Goal: Task Accomplishment & Management: Manage account settings

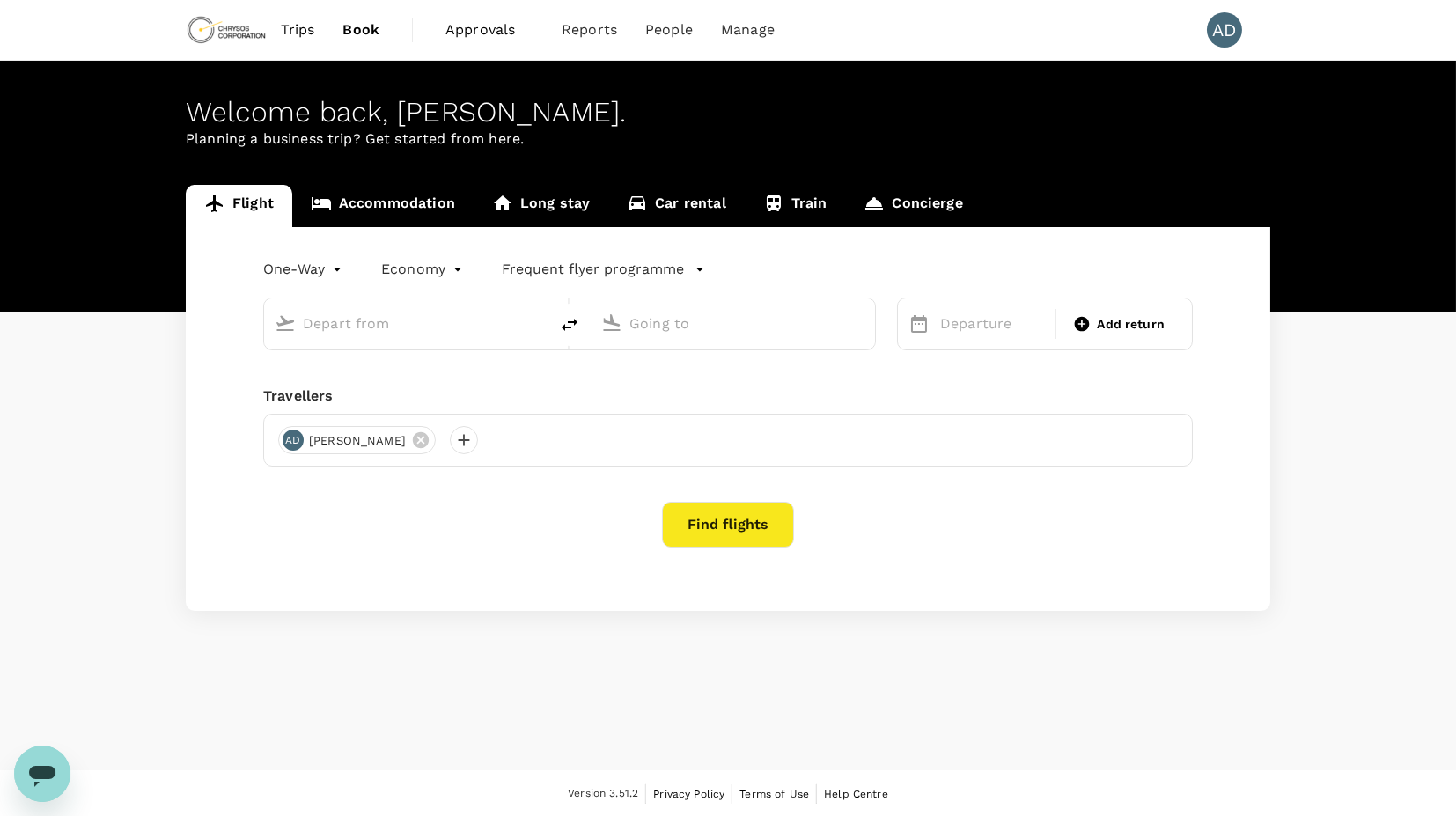
type input "[PERSON_NAME][GEOGRAPHIC_DATA][PERSON_NAME] (SYD)"
type input "Vancouver Intl (YVR)"
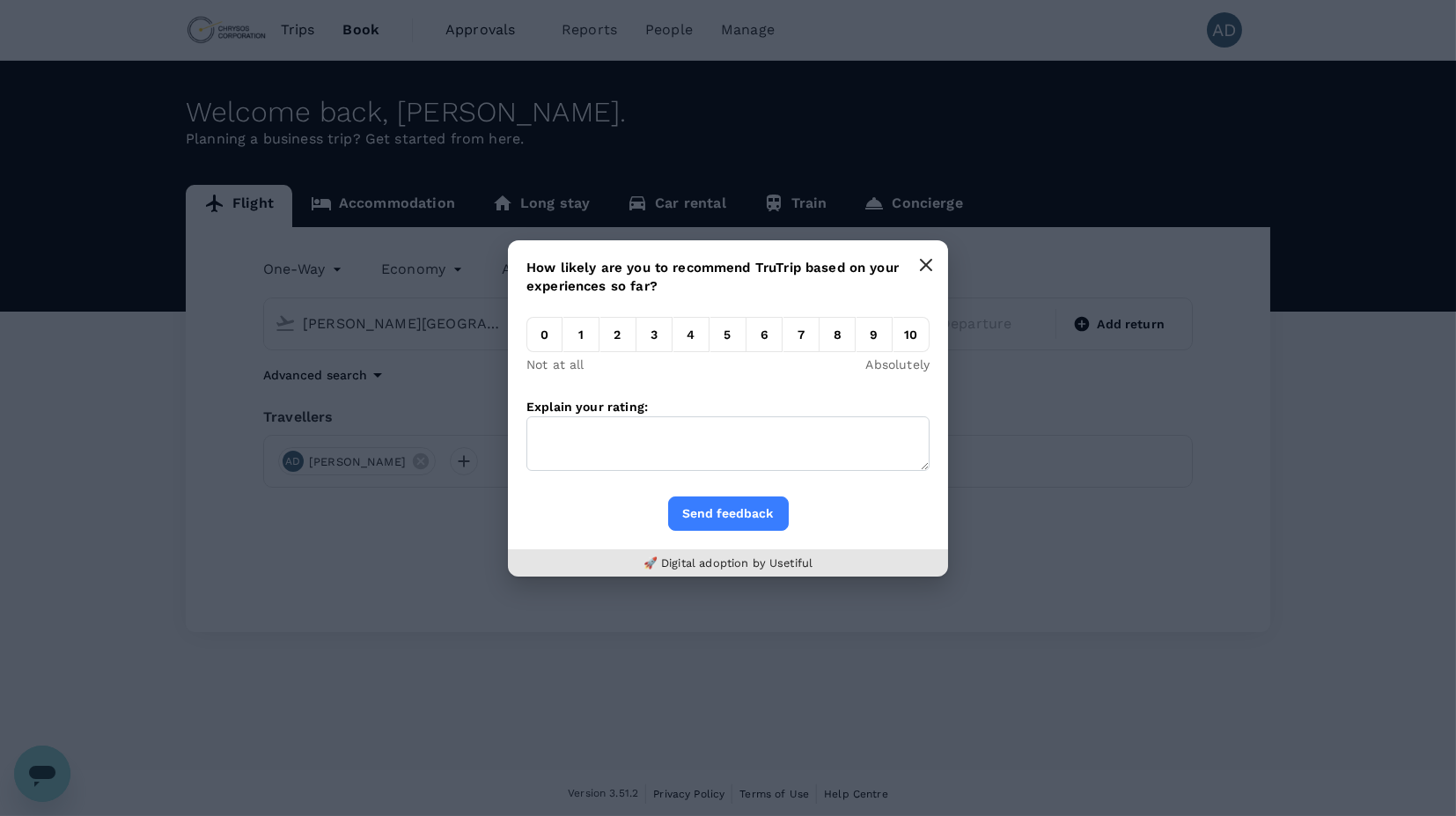
click at [933, 266] on icon "button" at bounding box center [926, 265] width 14 height 14
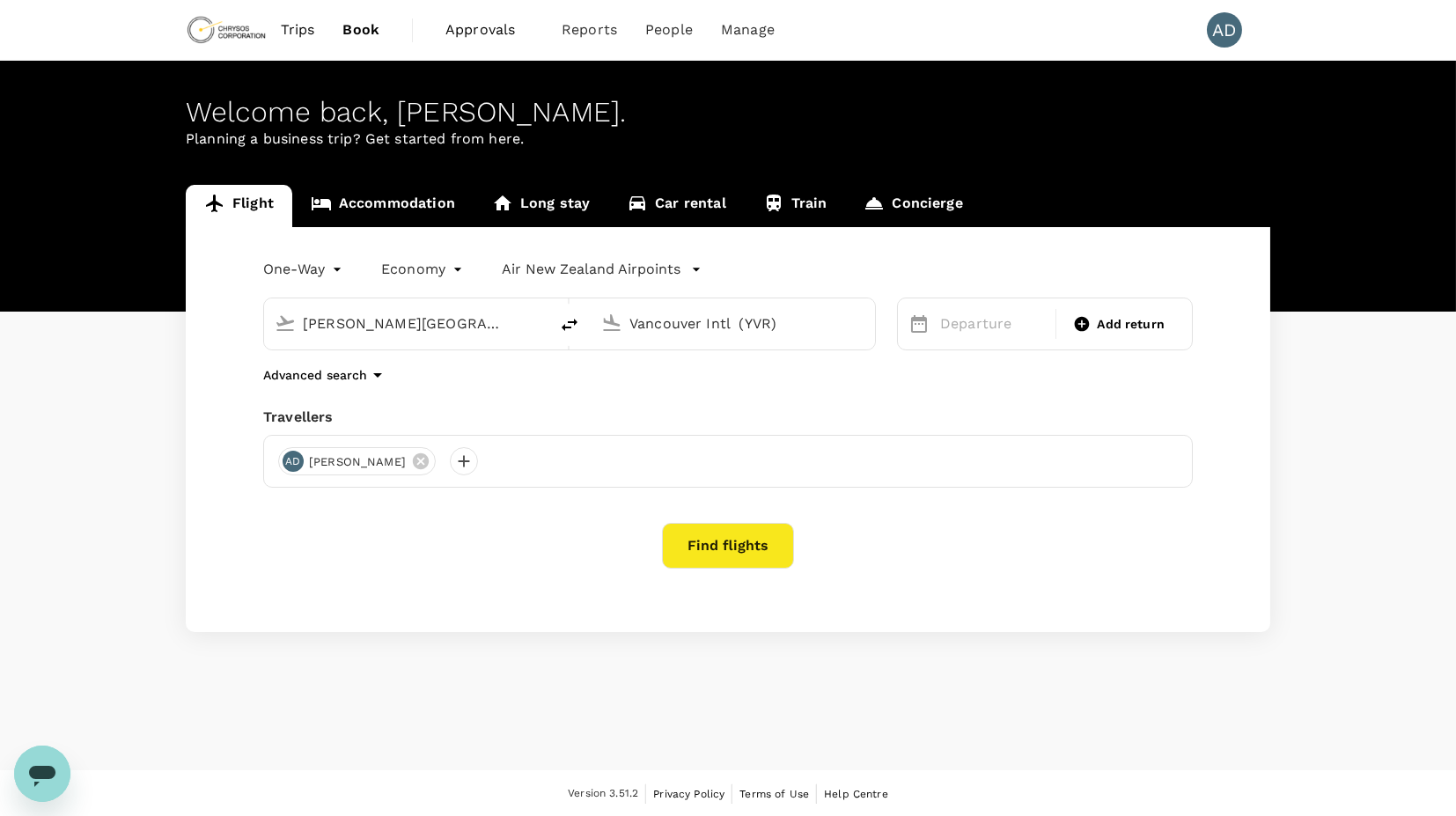
click at [108, 455] on div "Flight Accommodation Long stay Car rental Train Concierge One-Way oneway Econom…" at bounding box center [728, 408] width 1456 height 447
click at [85, 475] on div "Flight Accommodation Long stay Car rental Train Concierge One-Way oneway Econom…" at bounding box center [728, 408] width 1456 height 447
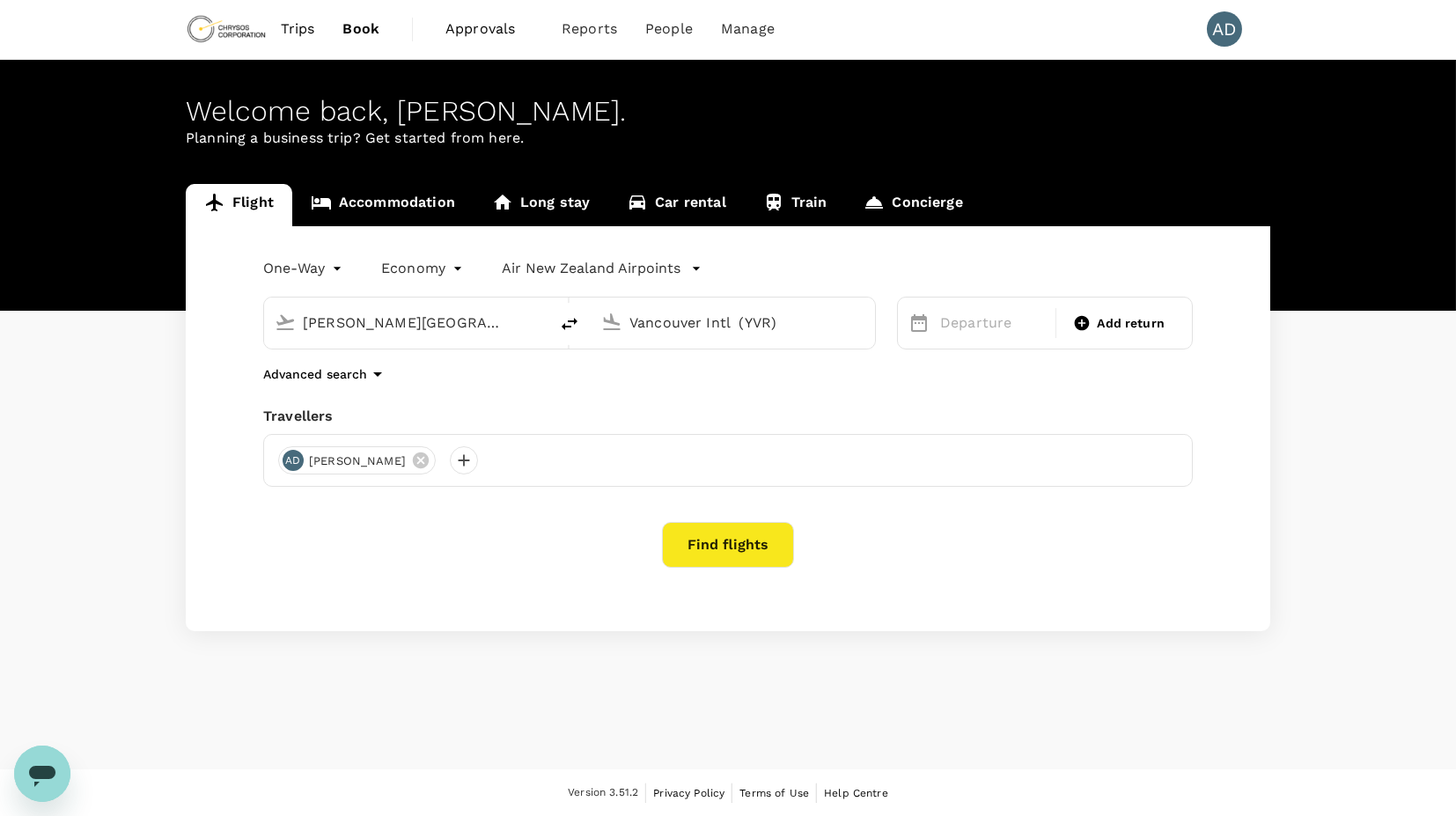
click at [493, 33] on span "Approvals" at bounding box center [490, 29] width 88 height 21
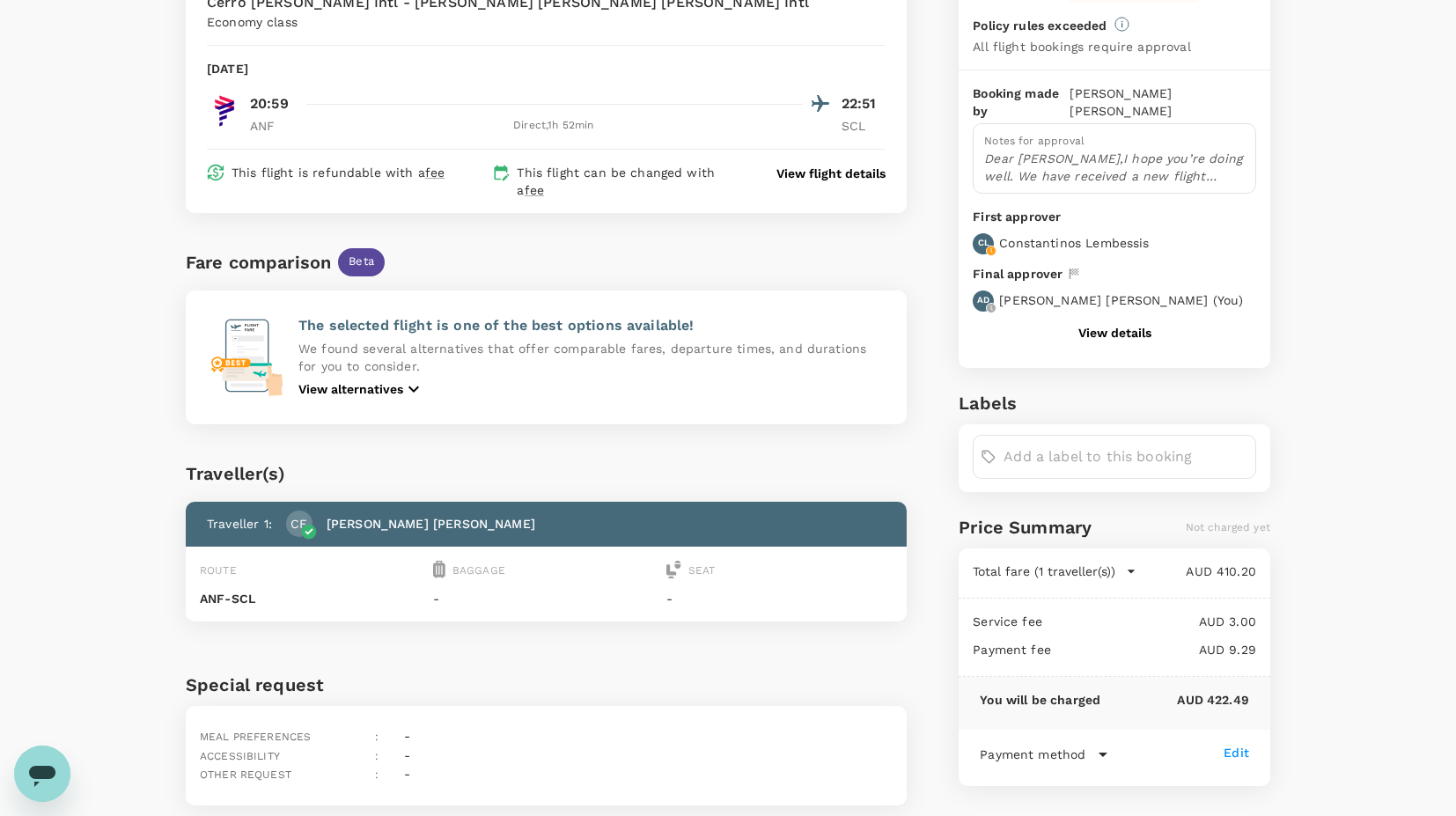
scroll to position [232, 0]
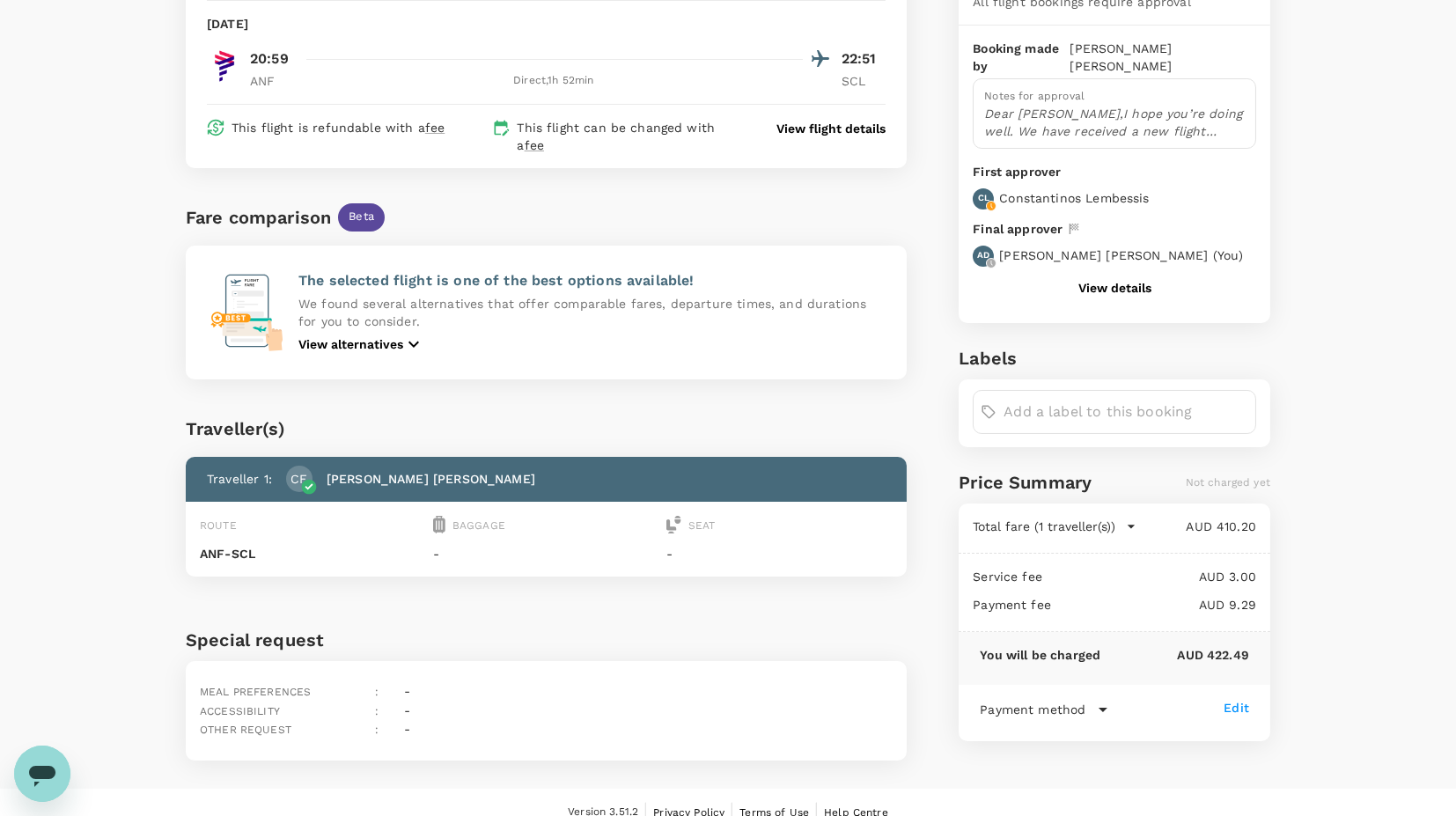
click at [1104, 281] on button "View details" at bounding box center [1114, 288] width 73 height 14
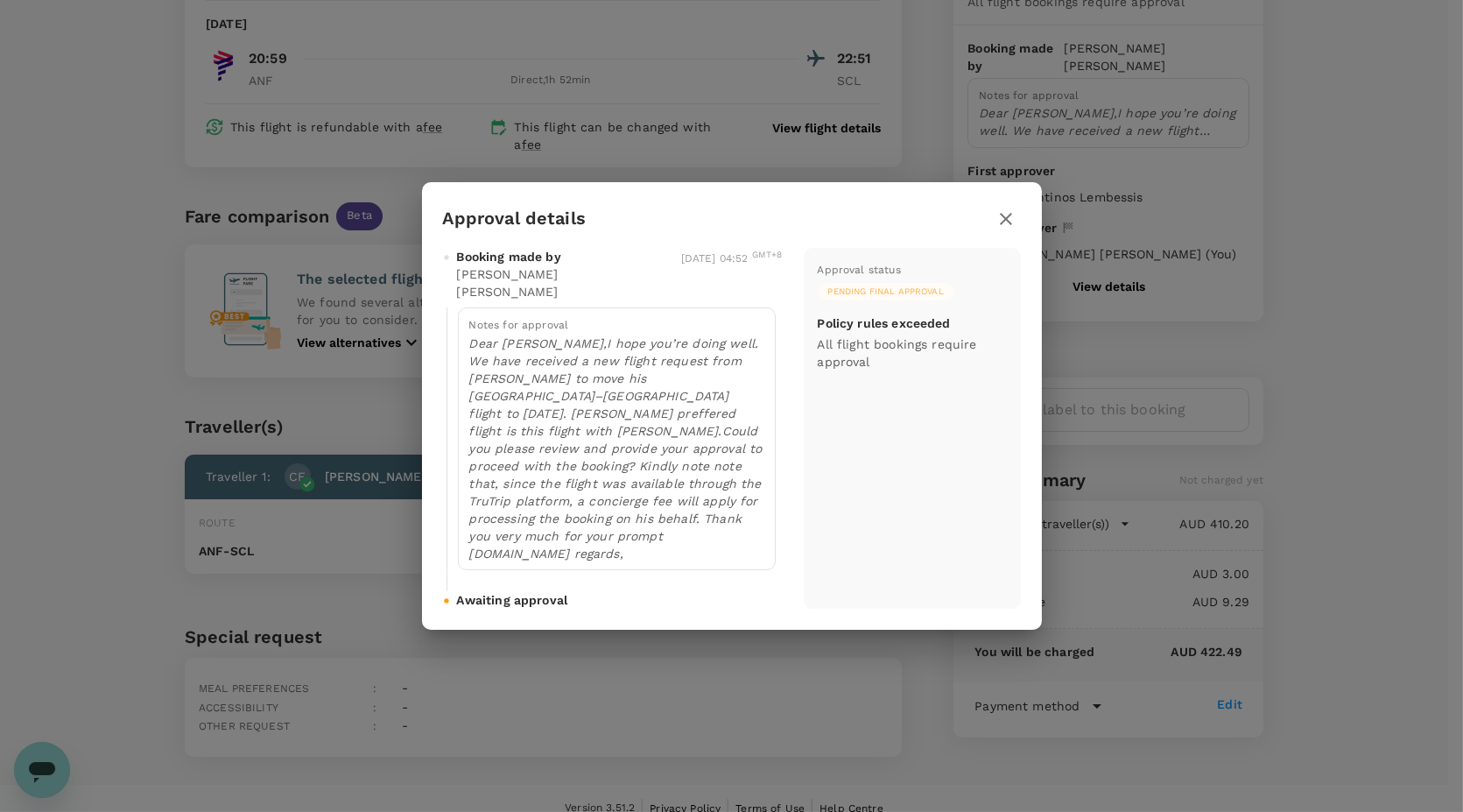
click at [522, 591] on span "Awaiting approval" at bounding box center [513, 600] width 111 height 18
click at [540, 414] on p "Dear Amanda,I hope you’re doing well. We have received a new flight request fro…" at bounding box center [616, 448] width 295 height 228
click at [894, 298] on span "Pending final approval" at bounding box center [886, 291] width 136 height 12
click at [1004, 225] on icon "button" at bounding box center [1006, 219] width 12 height 12
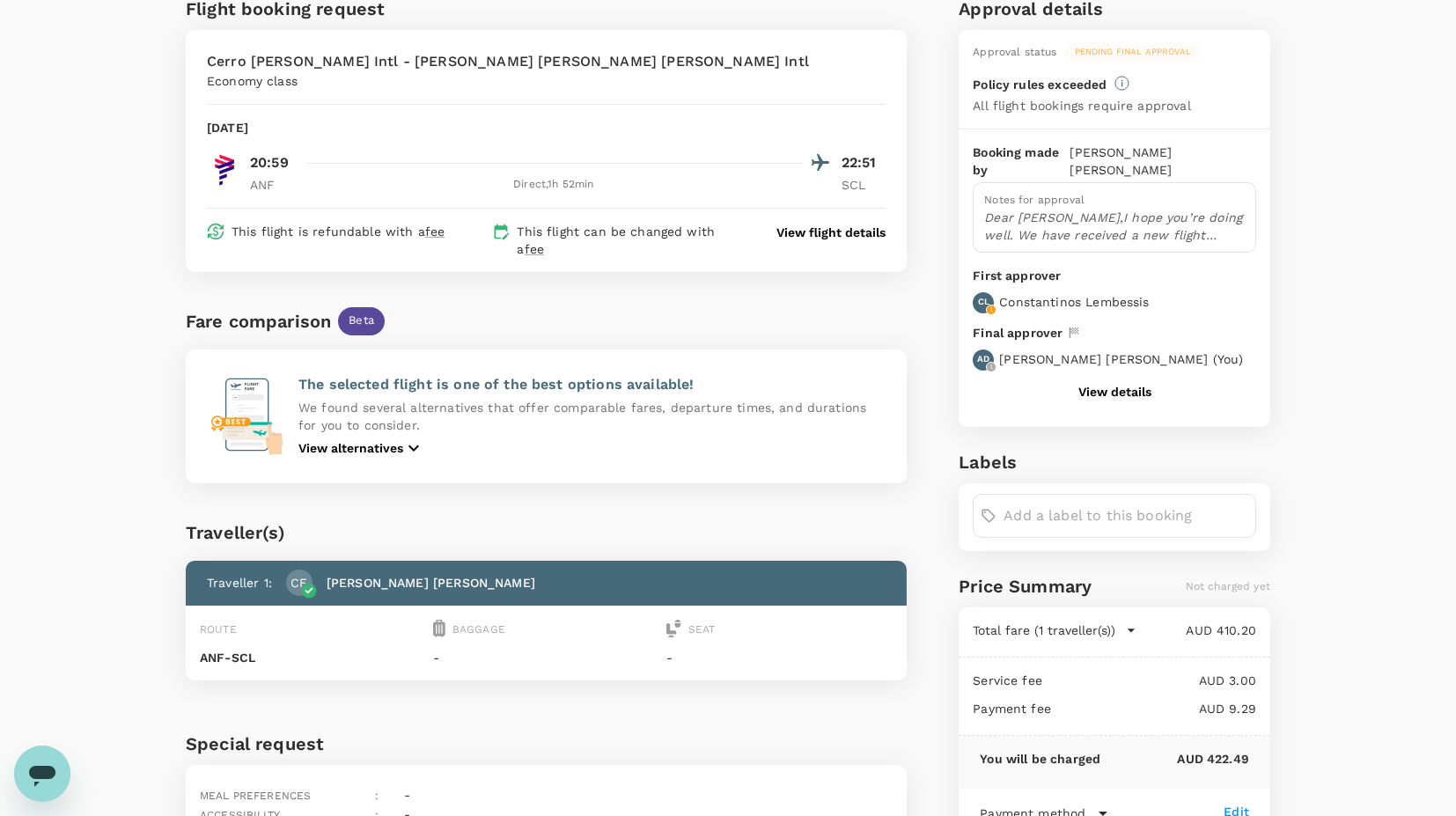
scroll to position [0, 0]
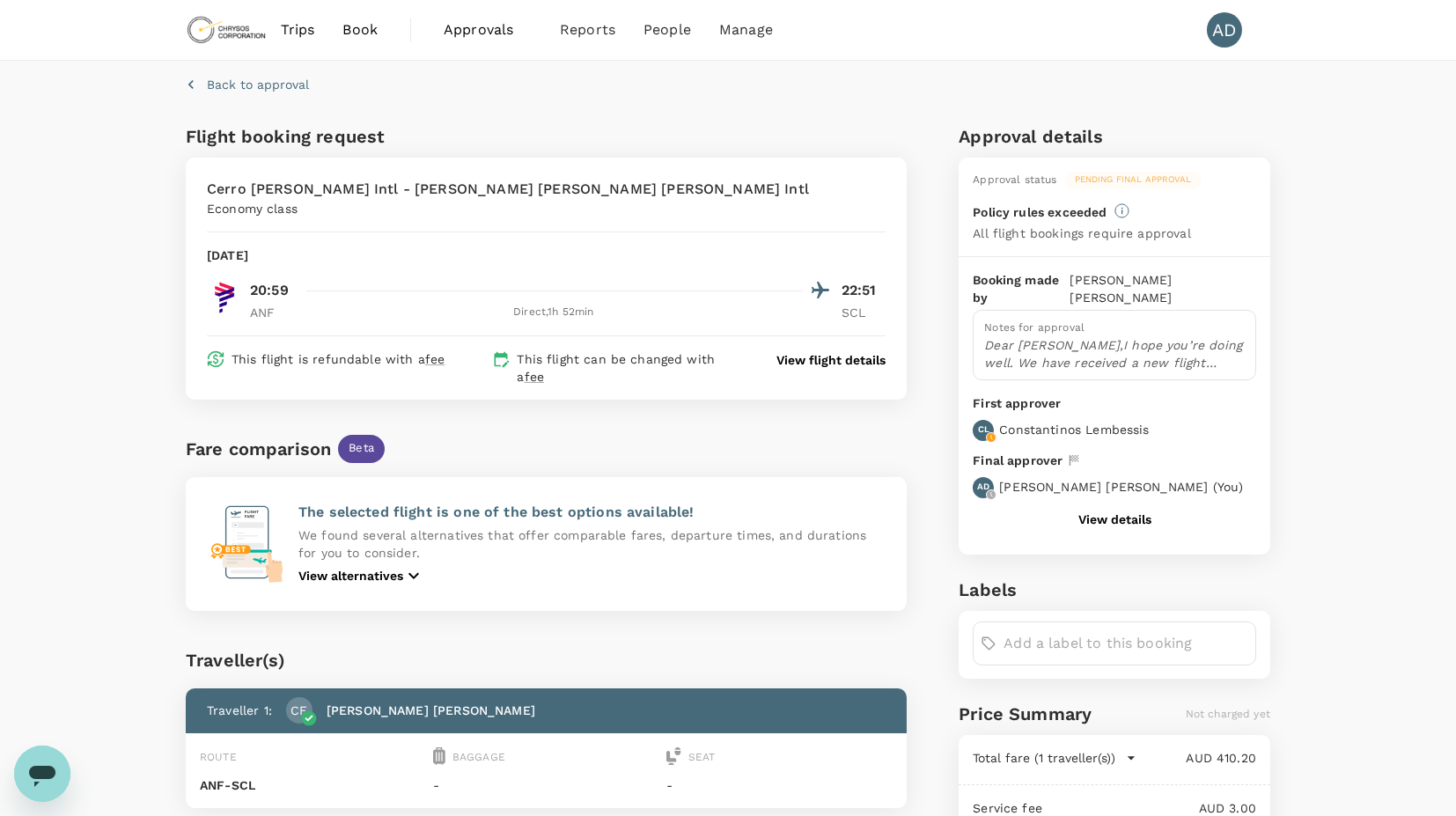
click at [271, 84] on p "Back to approval" at bounding box center [258, 85] width 102 height 18
click at [239, 93] on div "Back to approval" at bounding box center [725, 81] width 1091 height 55
click at [239, 85] on p "Back to approval" at bounding box center [258, 85] width 102 height 18
click at [483, 33] on span "Approvals" at bounding box center [488, 29] width 88 height 21
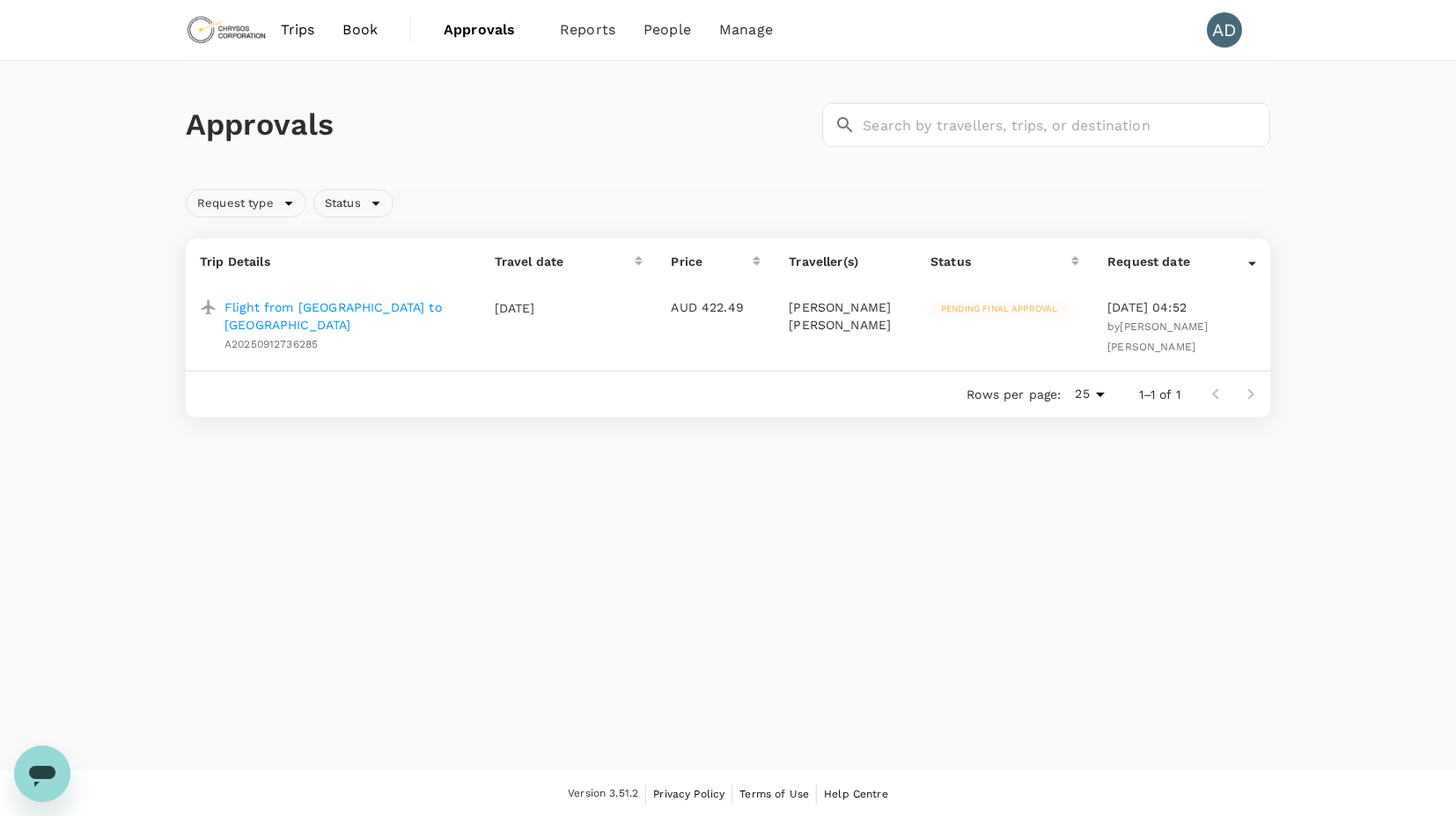
click at [348, 308] on p "Flight from Antofagasta to Santiago" at bounding box center [346, 316] width 242 height 35
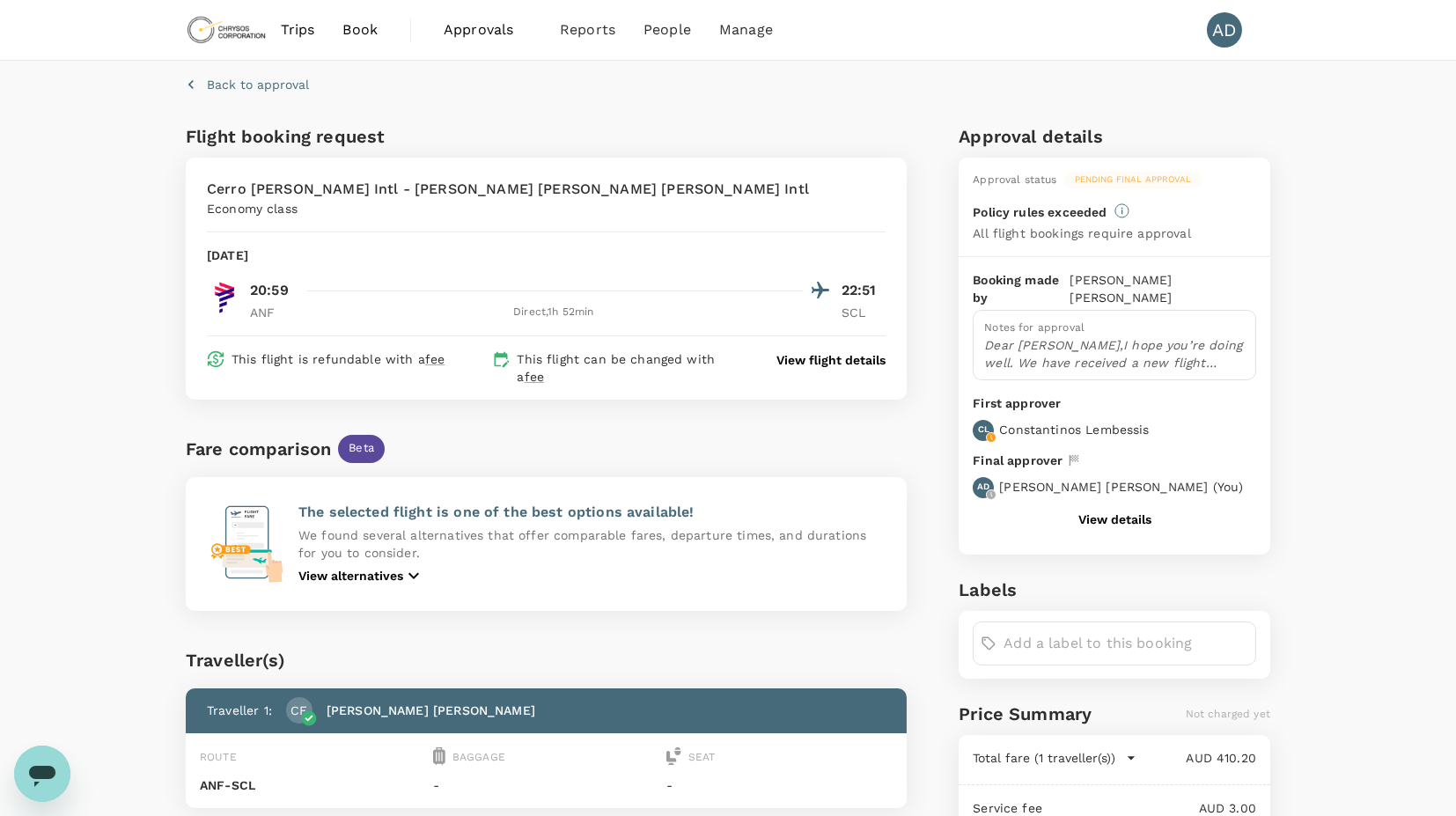
click at [1052, 245] on div "Approval status Pending final approval Policy rules exceeded All flight booking…" at bounding box center [1114, 207] width 312 height 99
click at [1032, 292] on p "Booking made by" at bounding box center [1020, 288] width 97 height 35
click at [1026, 359] on p "Dear Amanda,I hope you’re doing well. We have received a new flight request fro…" at bounding box center [1114, 354] width 261 height 35
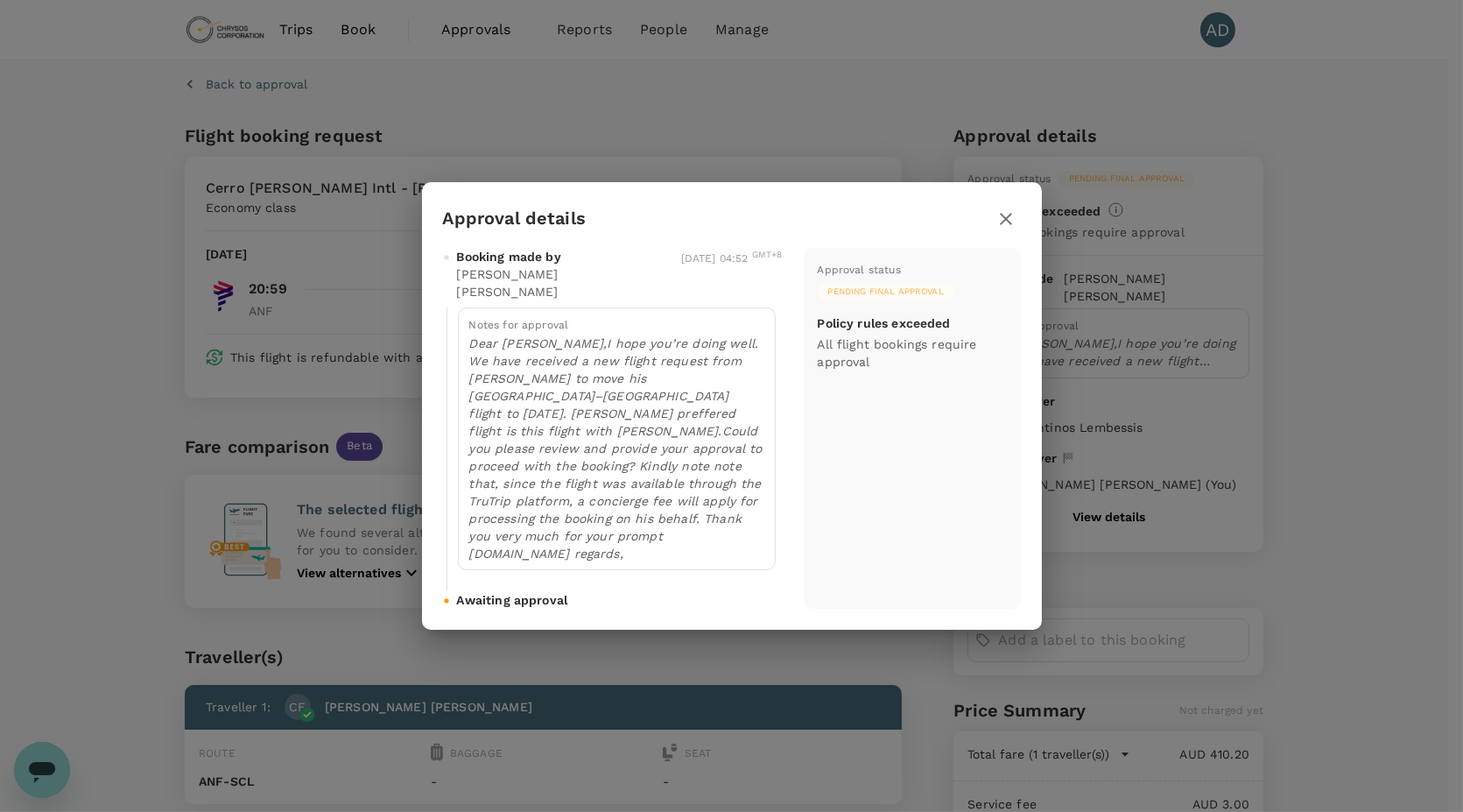
click at [515, 591] on span "Awaiting approval" at bounding box center [513, 600] width 111 height 18
click at [894, 331] on p "Policy rules exceeded" at bounding box center [885, 323] width 133 height 18
click at [863, 370] on p "All flight bookings require approval" at bounding box center [912, 352] width 189 height 35
click at [897, 398] on div "Approval status Pending final approval Policy rules exceeded All flight booking…" at bounding box center [912, 427] width 217 height 361
click at [1001, 230] on icon "button" at bounding box center [1006, 219] width 21 height 21
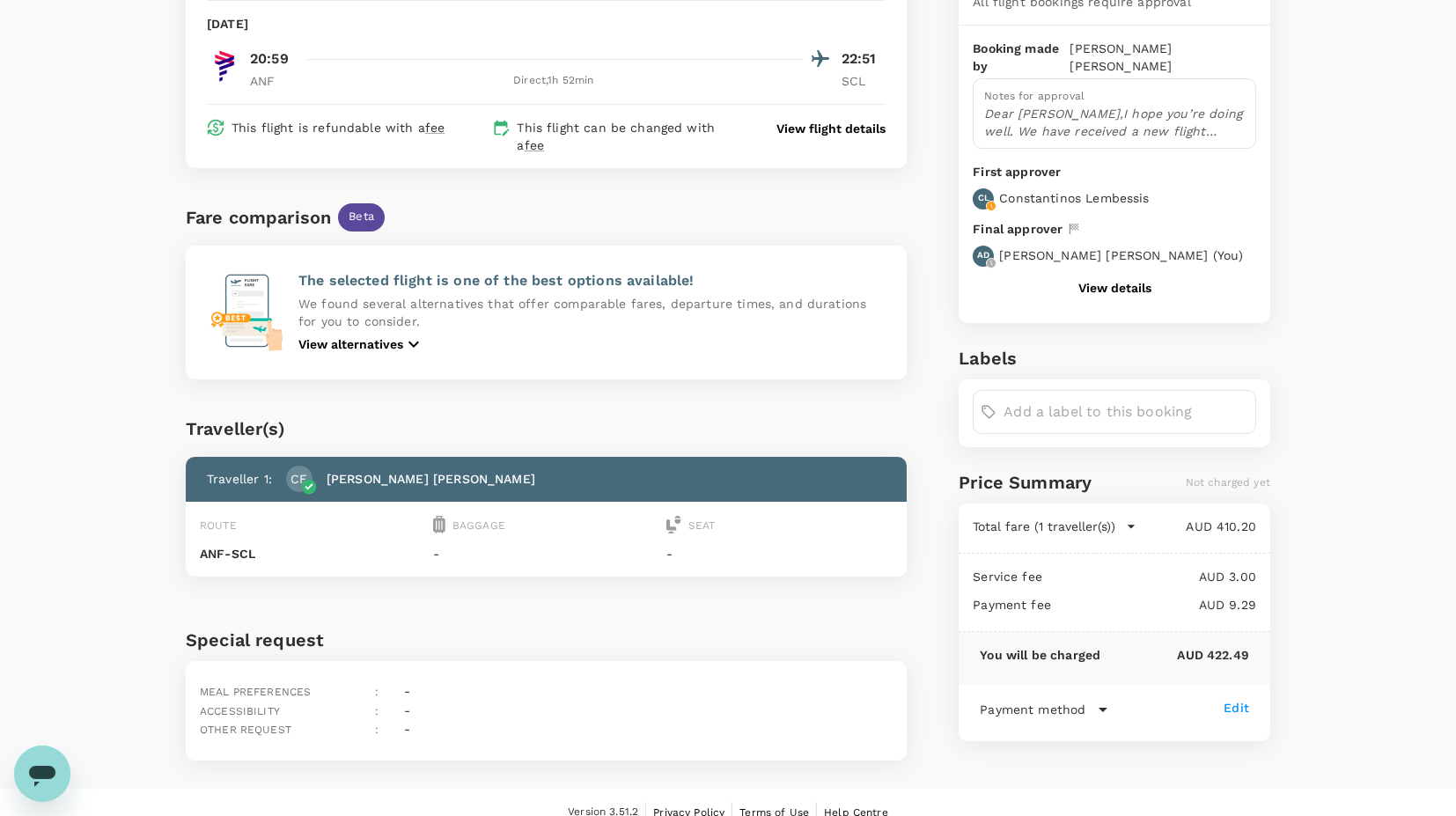
scroll to position [134, 0]
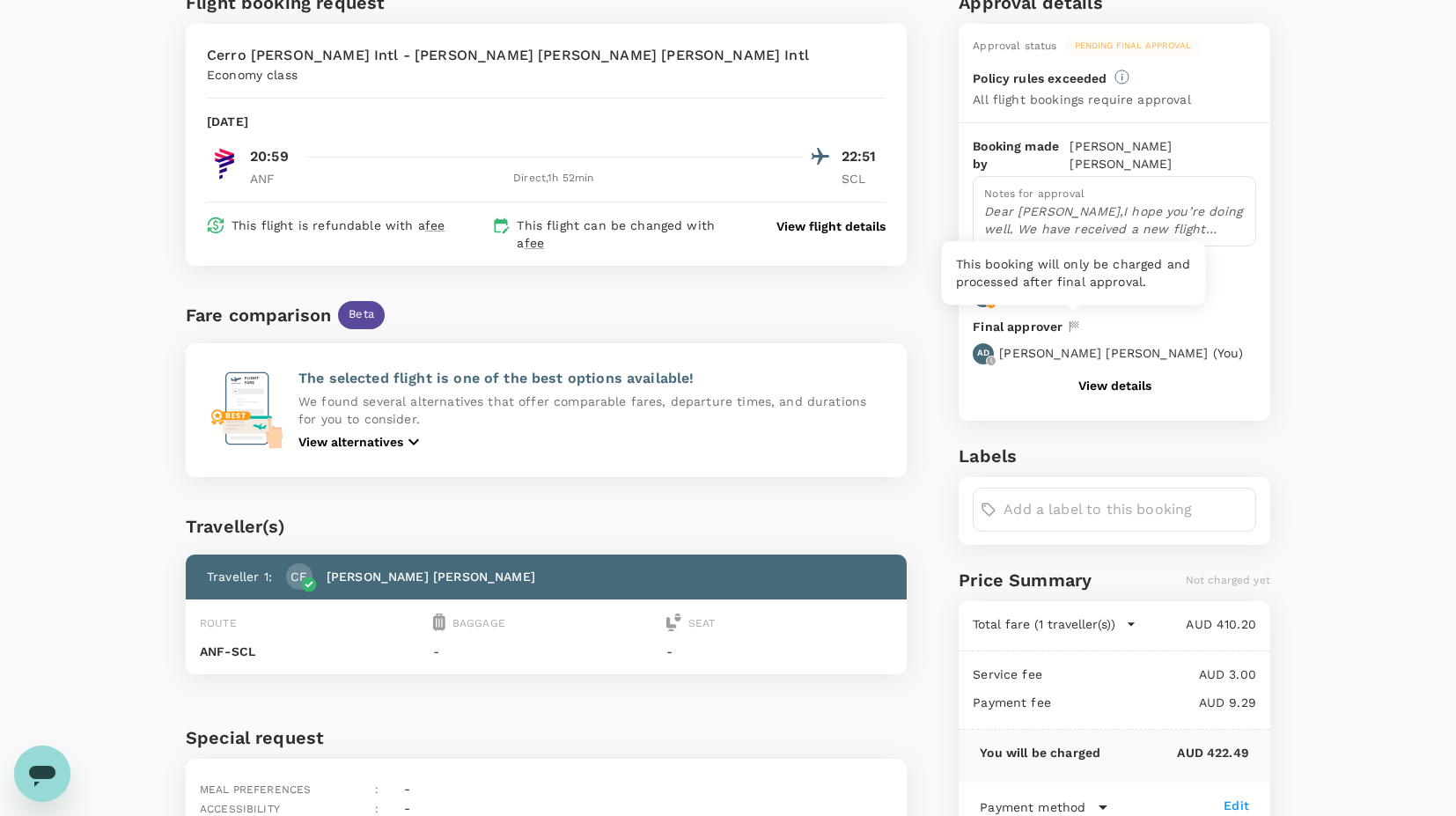
click at [1076, 323] on icon at bounding box center [1074, 327] width 16 height 16
click at [1044, 326] on p "Final approver" at bounding box center [1017, 327] width 90 height 19
click at [1013, 267] on p "First approver" at bounding box center [1114, 270] width 284 height 19
drag, startPoint x: 965, startPoint y: 268, endPoint x: 1061, endPoint y: 270, distance: 96.0
click at [1061, 270] on div "First approver CL Constantinos Lembessis" at bounding box center [1109, 278] width 294 height 57
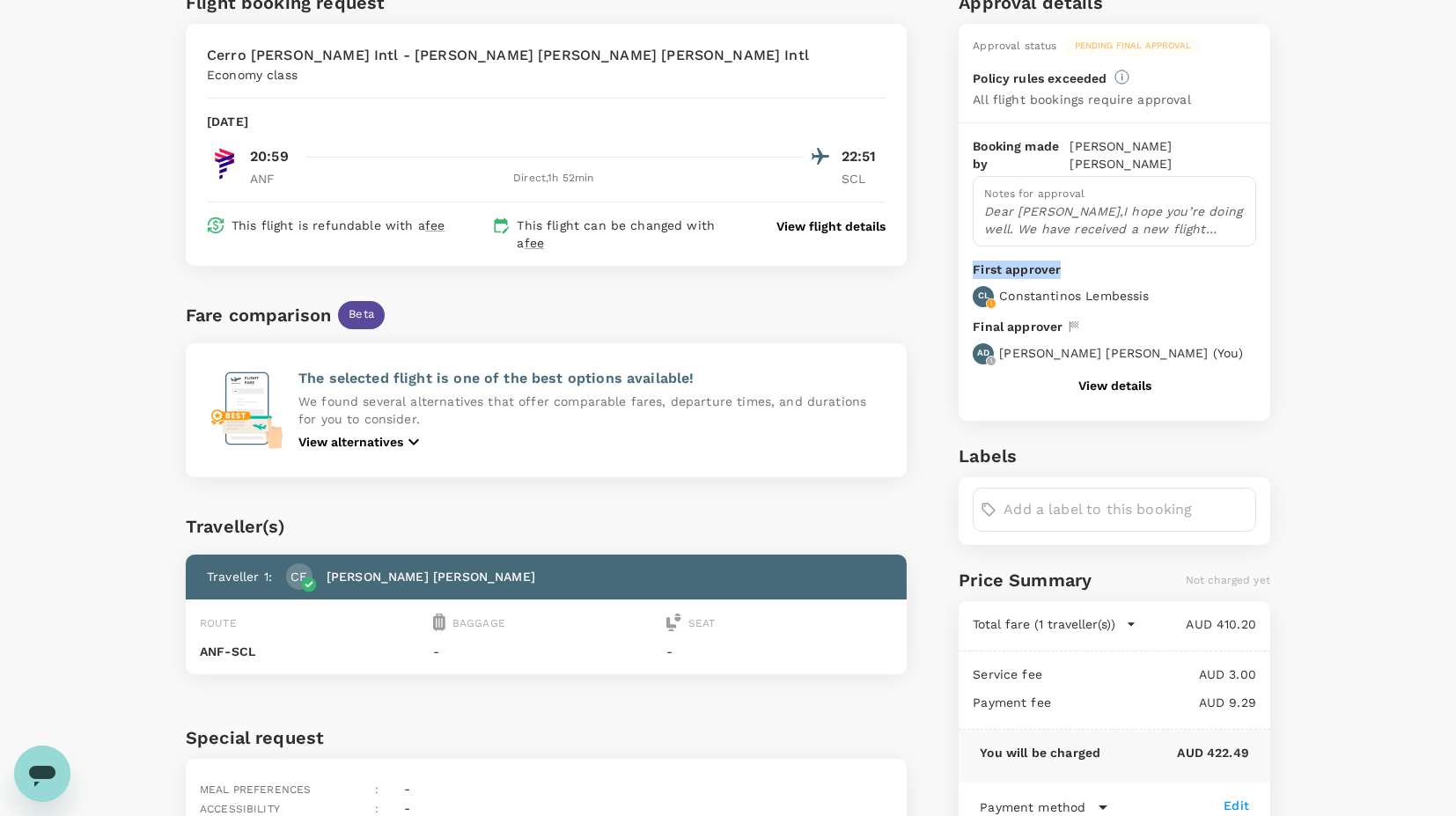
click at [1061, 270] on p "First approver" at bounding box center [1114, 270] width 284 height 19
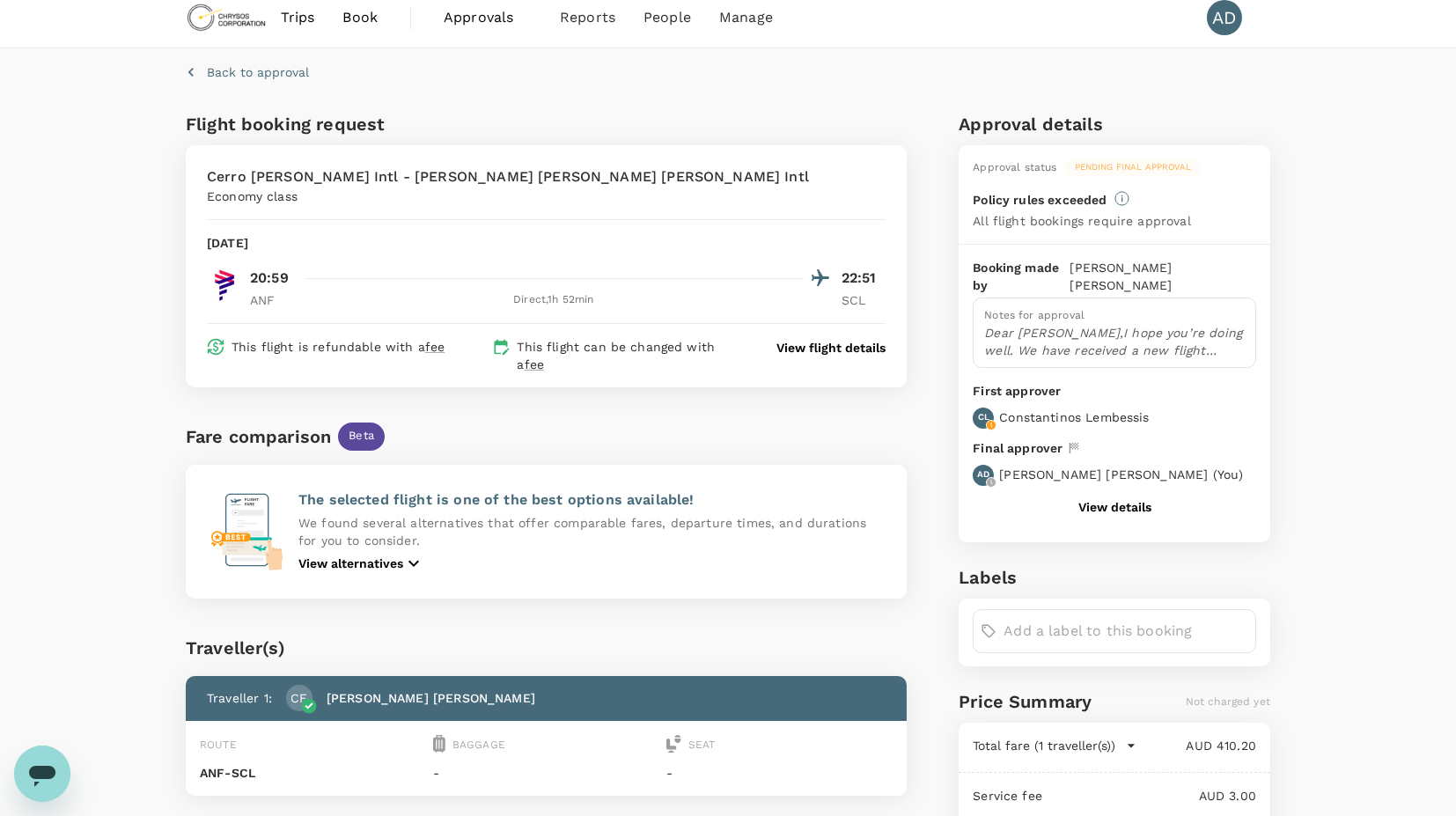
scroll to position [0, 0]
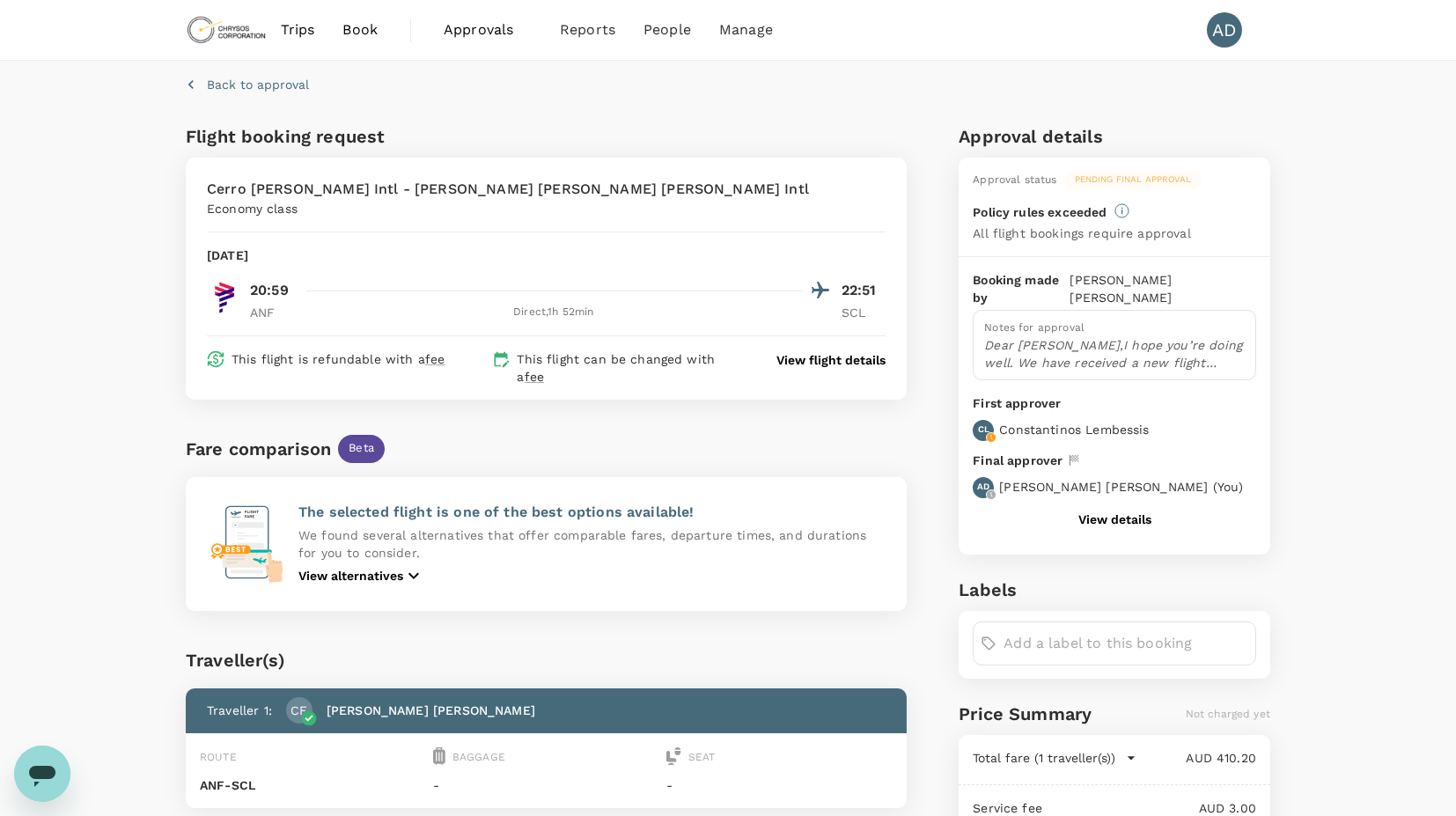
click at [831, 352] on p "View flight details" at bounding box center [830, 361] width 109 height 18
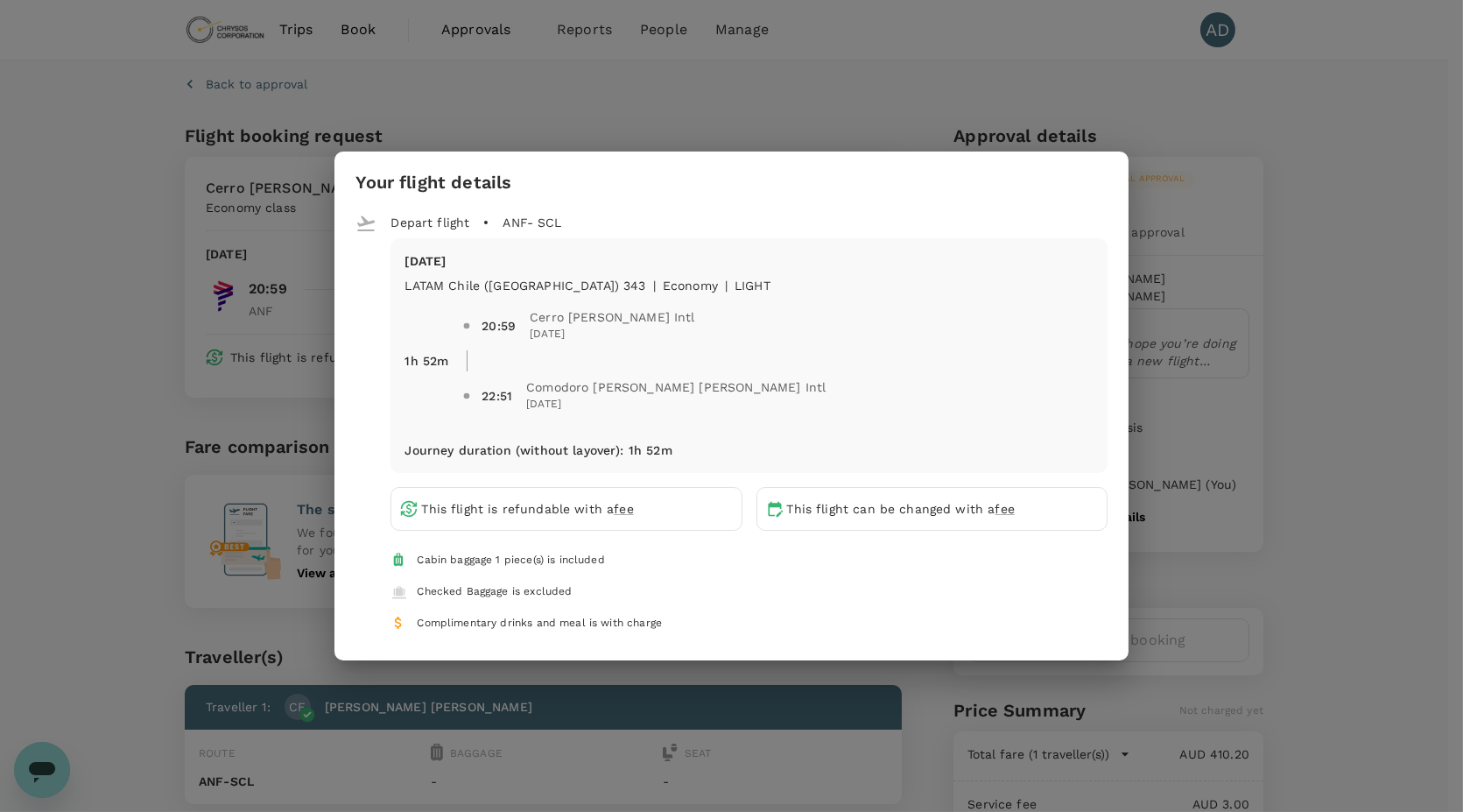
click at [188, 240] on div "Your flight details Depart flight ANF - SCL Thu, 11 Sep LATAM Chile (LA) 343 | …" at bounding box center [732, 406] width 1463 height 812
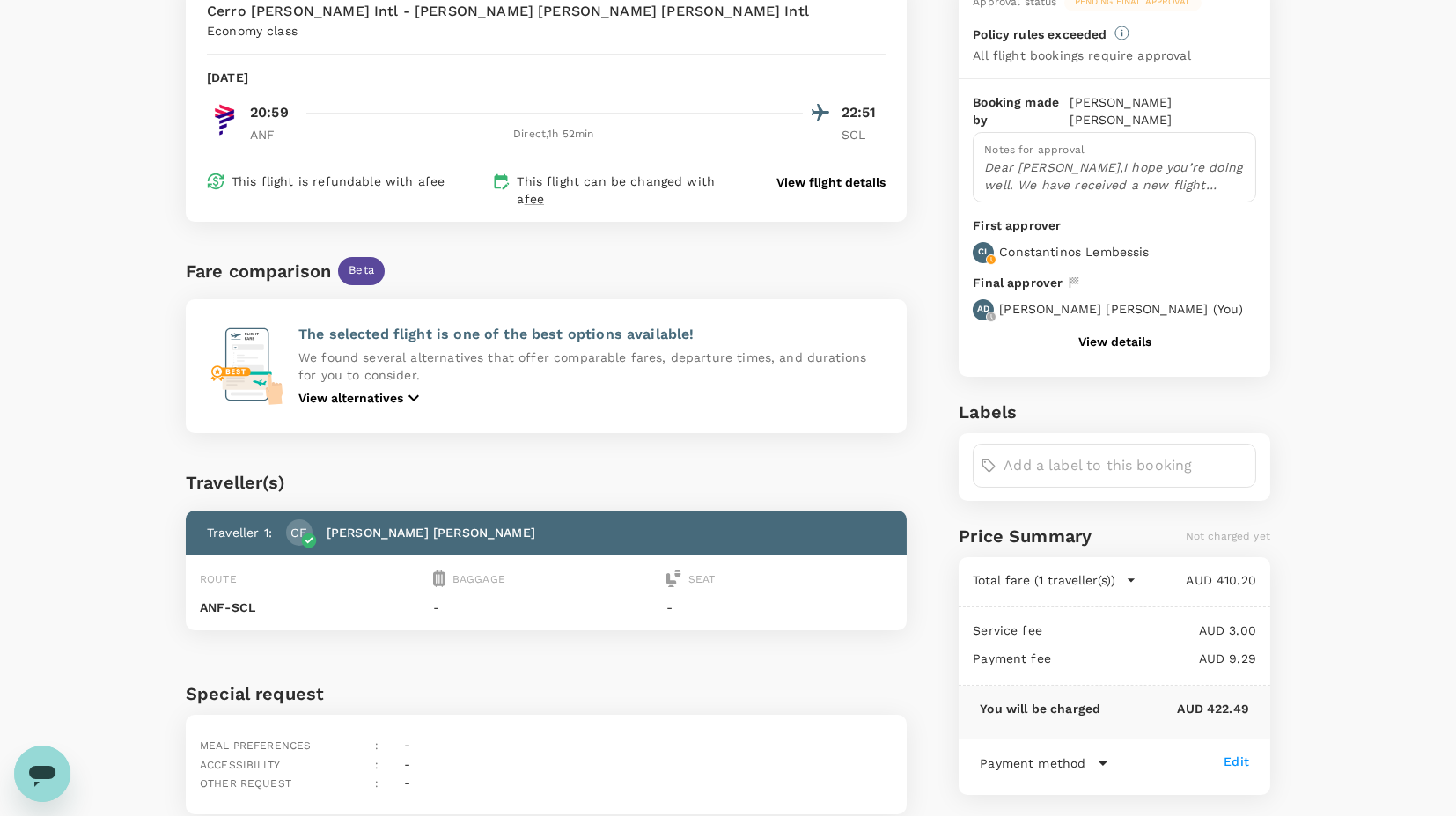
scroll to position [232, 0]
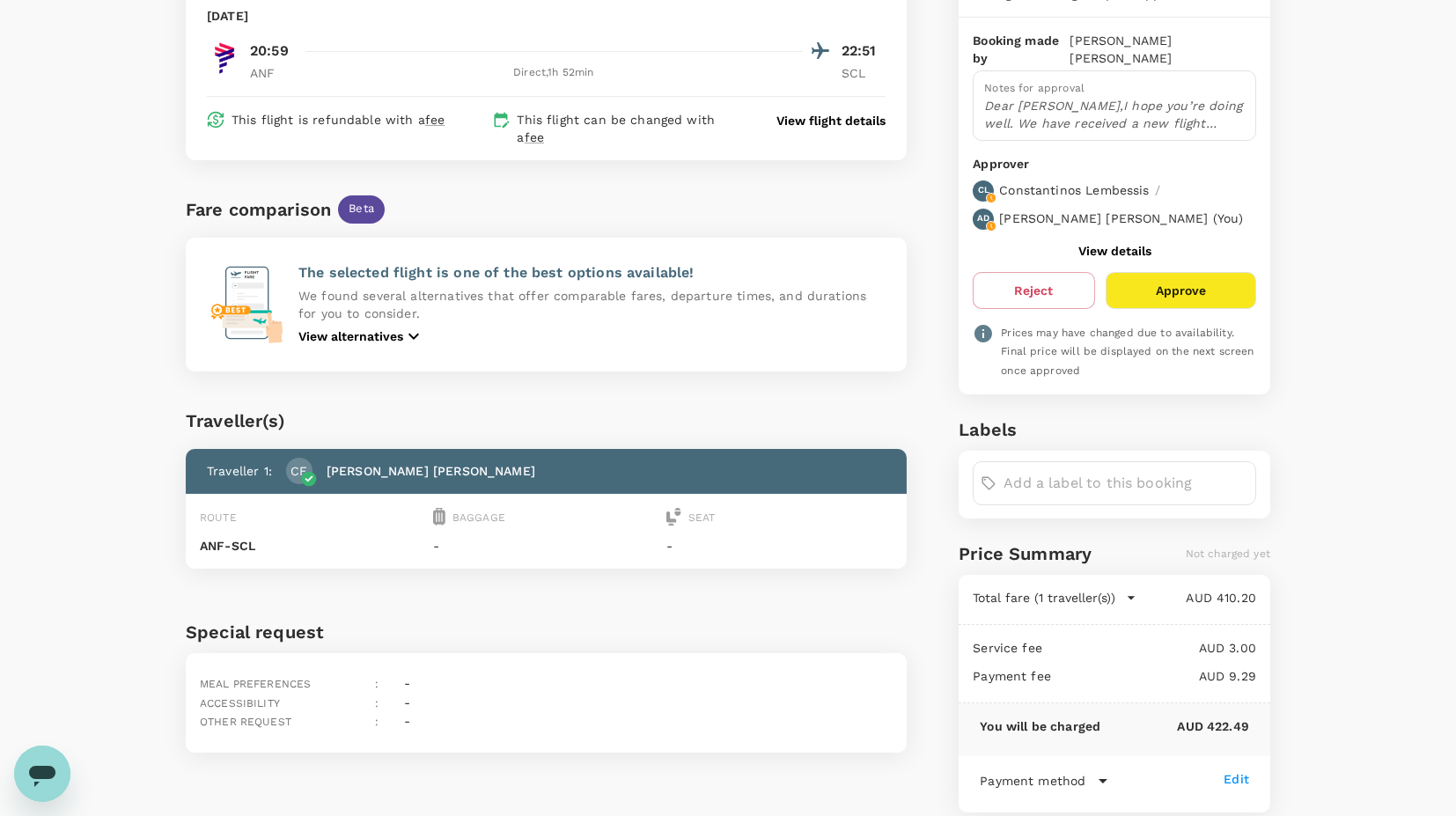
scroll to position [210, 0]
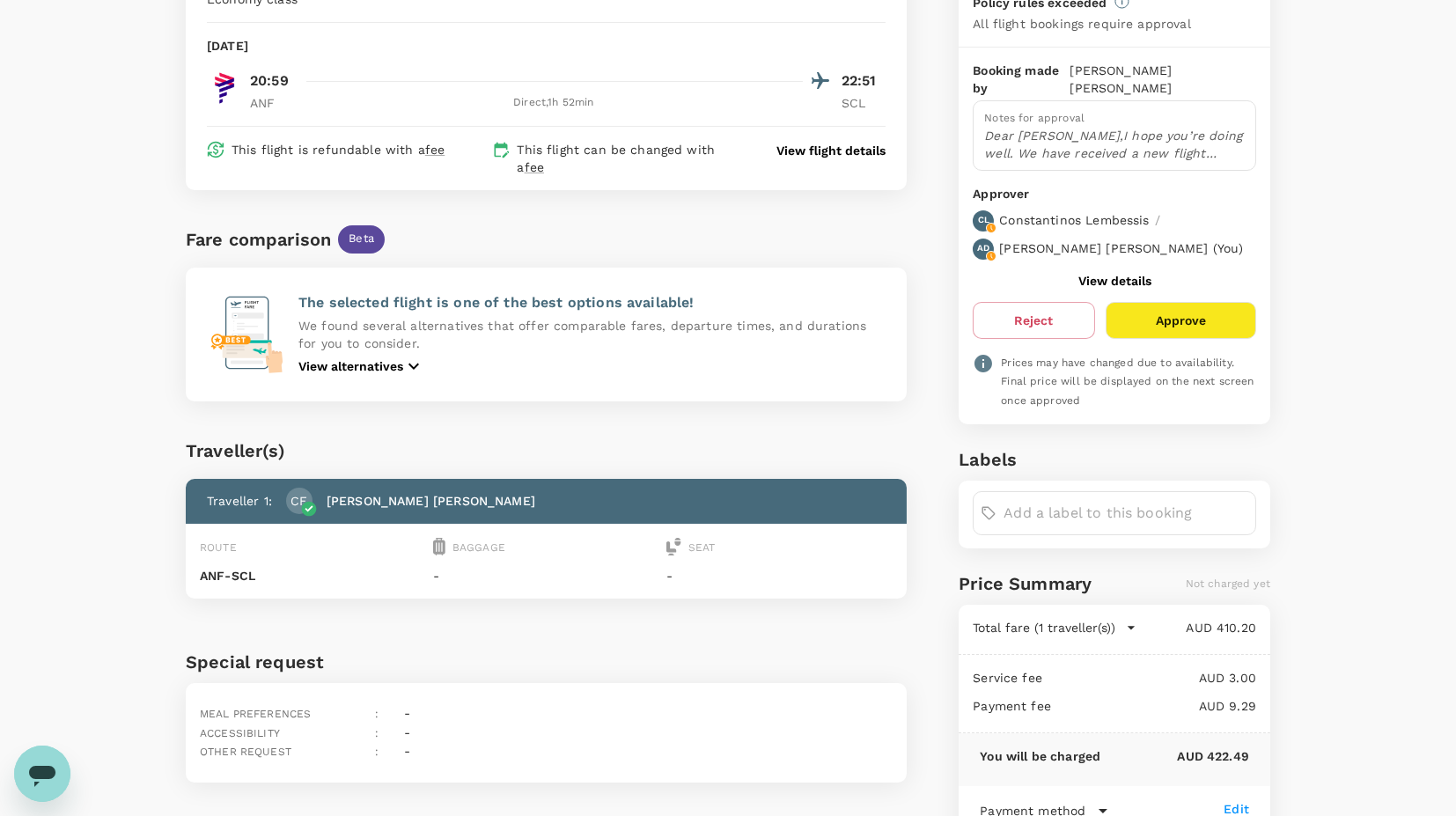
click at [1199, 313] on button "Approve" at bounding box center [1181, 320] width 151 height 37
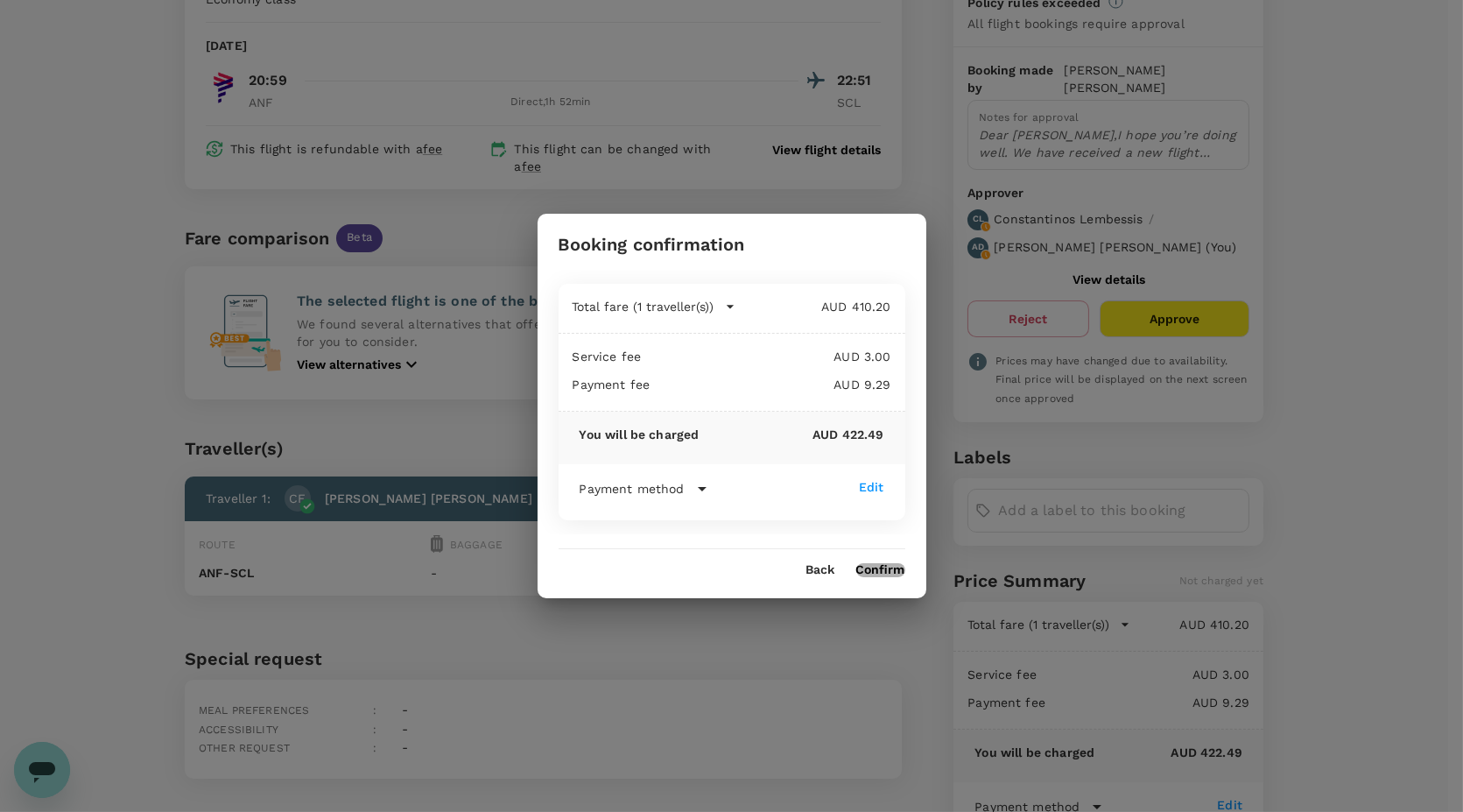
click at [891, 568] on button "Confirm" at bounding box center [881, 569] width 49 height 14
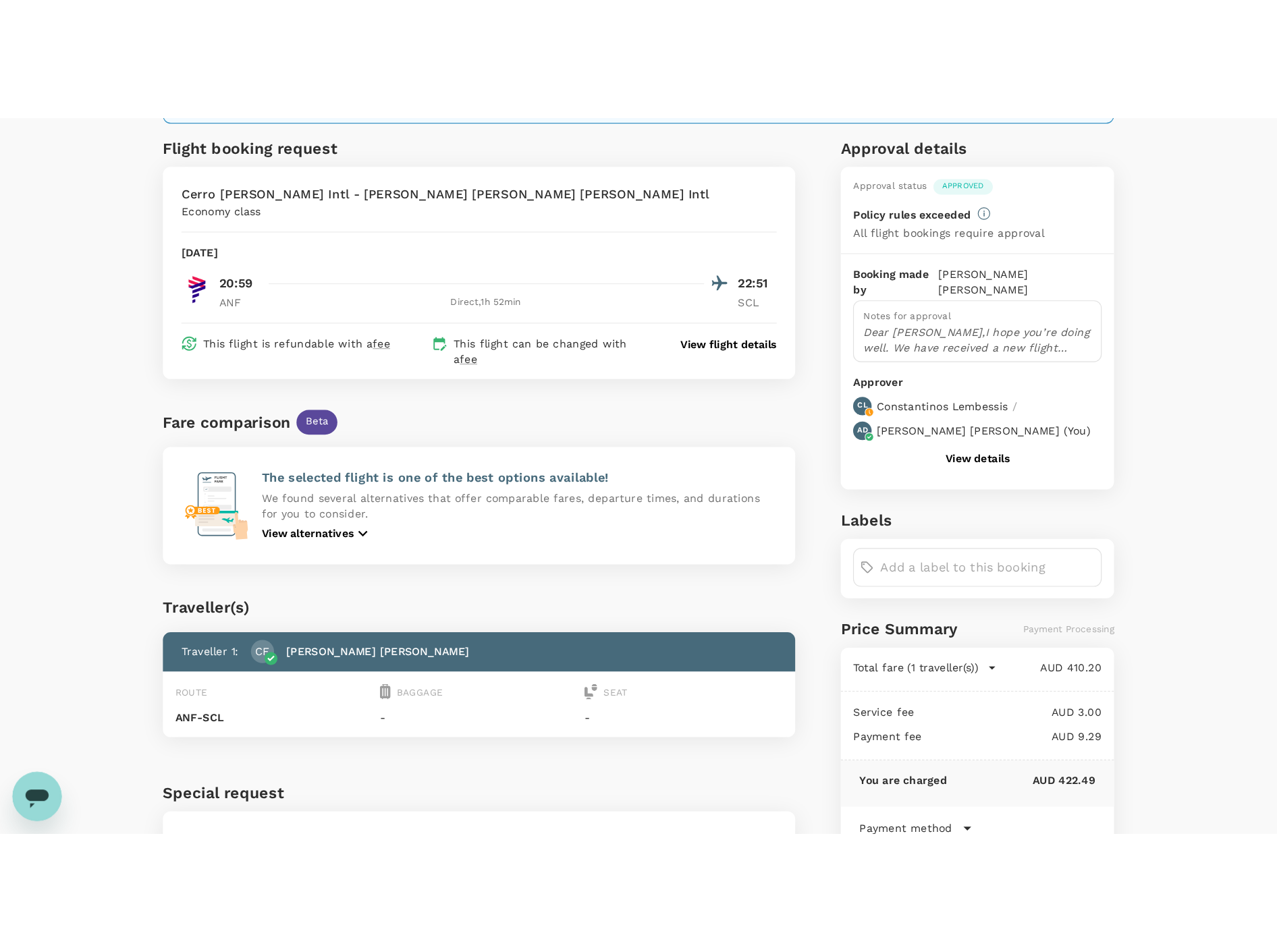
scroll to position [1, 0]
